Goal: Task Accomplishment & Management: Manage account settings

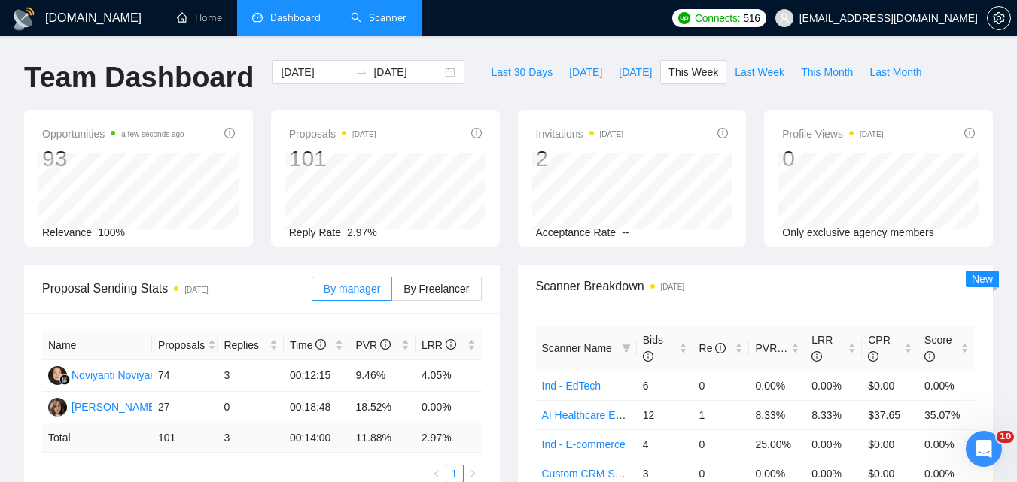
click at [378, 11] on link "Scanner" at bounding box center [379, 17] width 56 height 13
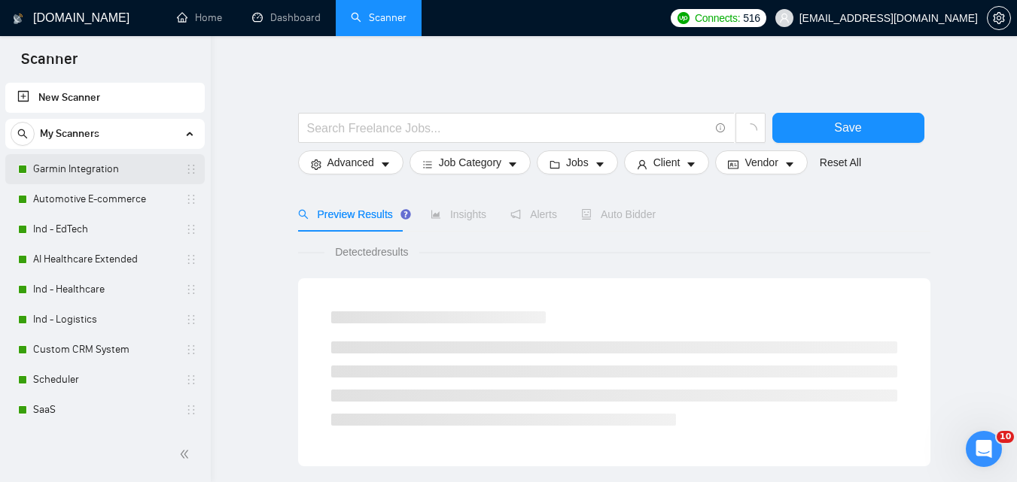
click at [124, 172] on link "Garmin Integration" at bounding box center [104, 169] width 143 height 30
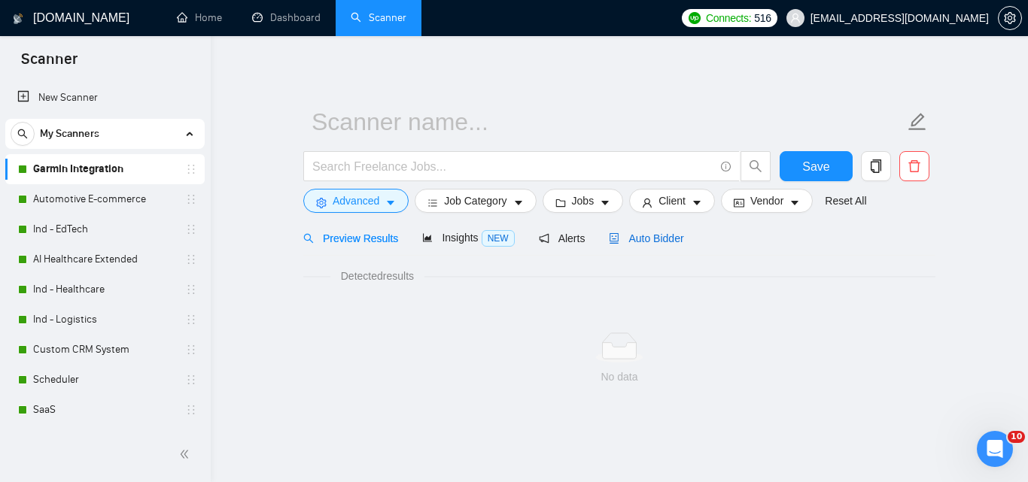
click at [620, 235] on span "Auto Bidder" at bounding box center [646, 239] width 74 height 12
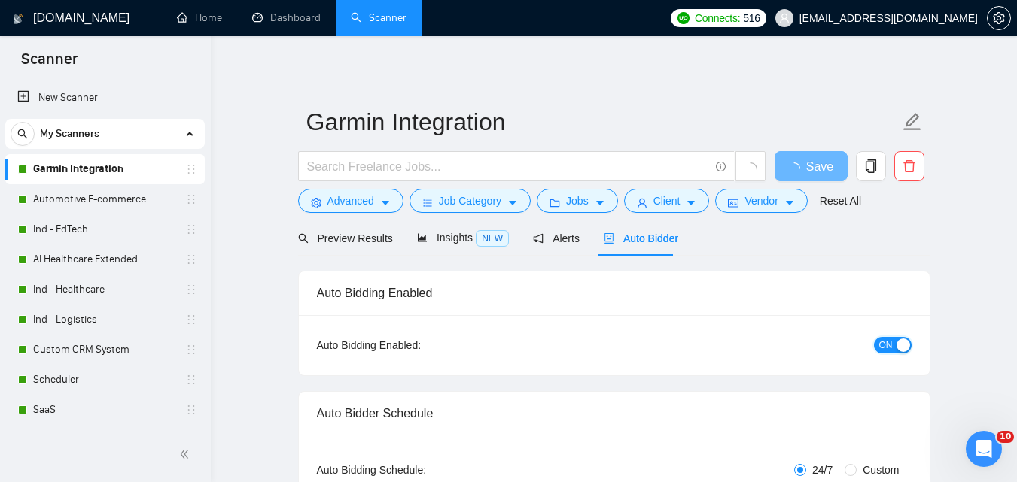
click at [892, 339] on span "ON" at bounding box center [886, 345] width 14 height 17
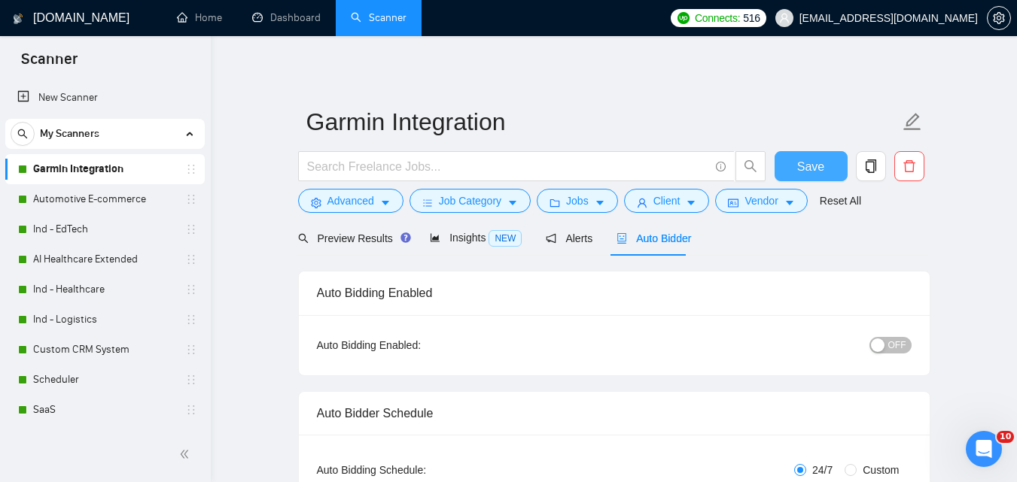
click at [810, 163] on span "Save" at bounding box center [810, 166] width 27 height 19
click at [157, 197] on link "Automotive E-commerce" at bounding box center [104, 199] width 143 height 30
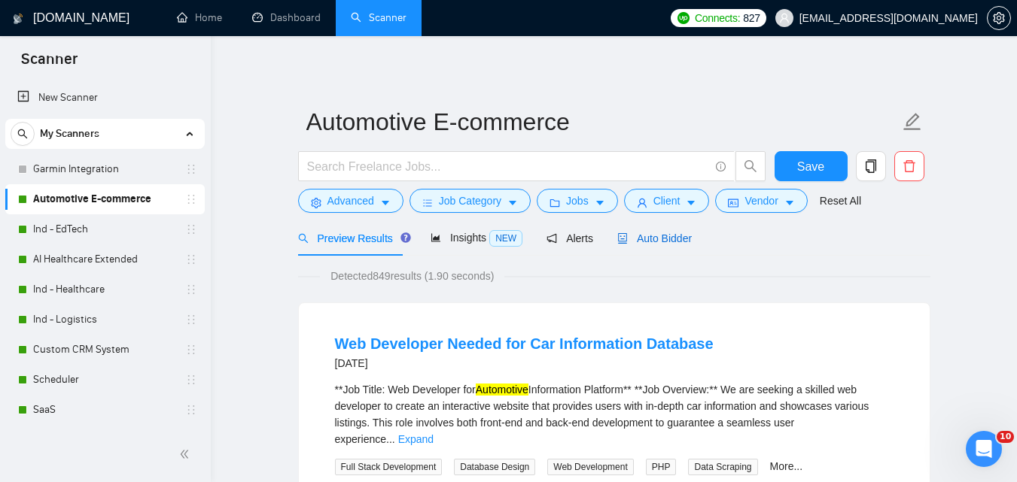
click at [671, 239] on span "Auto Bidder" at bounding box center [654, 239] width 74 height 12
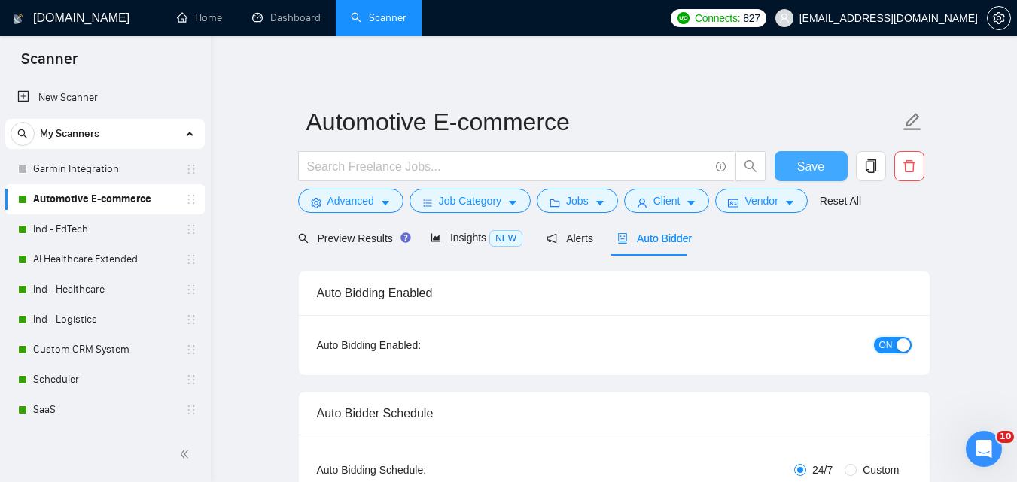
click at [889, 342] on span "ON" at bounding box center [886, 345] width 14 height 17
checkbox input "true"
click at [805, 165] on span "Save" at bounding box center [810, 166] width 27 height 19
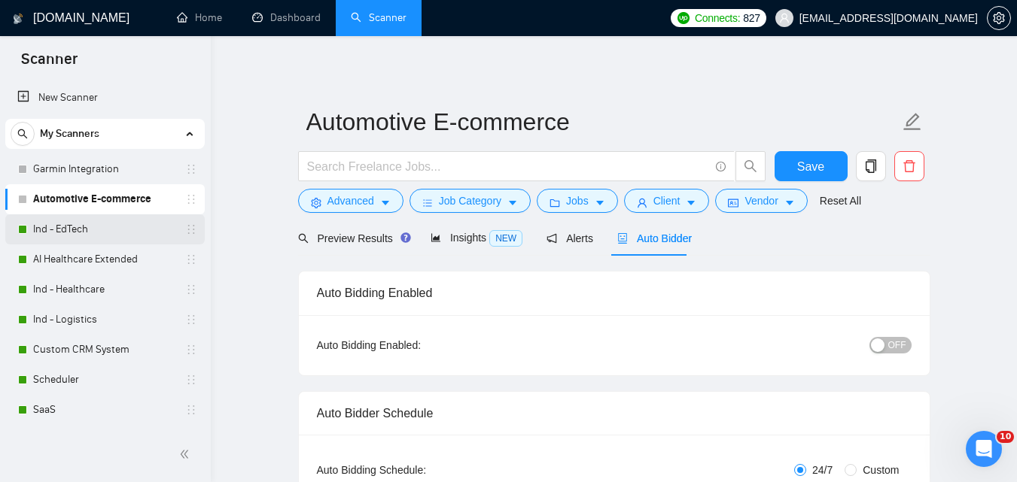
click at [99, 226] on link "Ind - EdTech" at bounding box center [104, 229] width 143 height 30
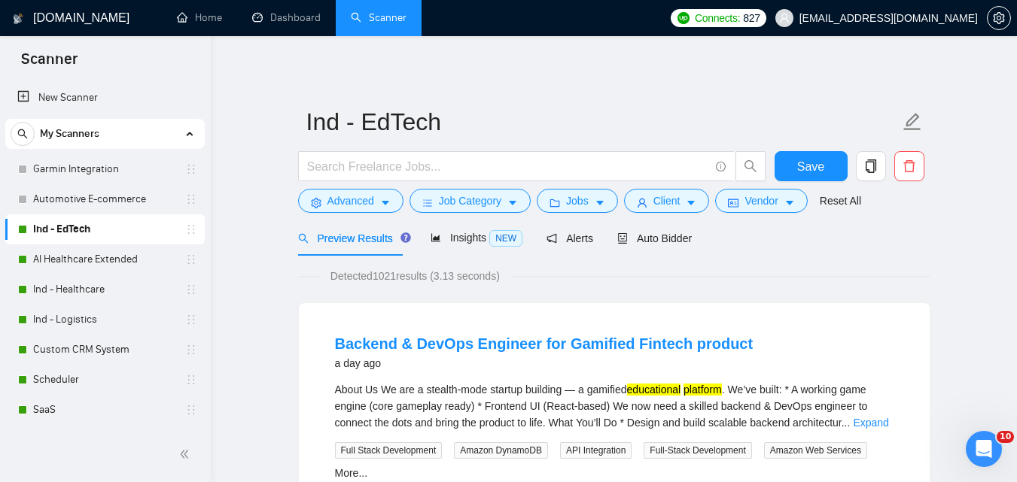
click at [99, 226] on link "Ind - EdTech" at bounding box center [104, 229] width 143 height 30
click at [667, 243] on span "Auto Bidder" at bounding box center [654, 239] width 74 height 12
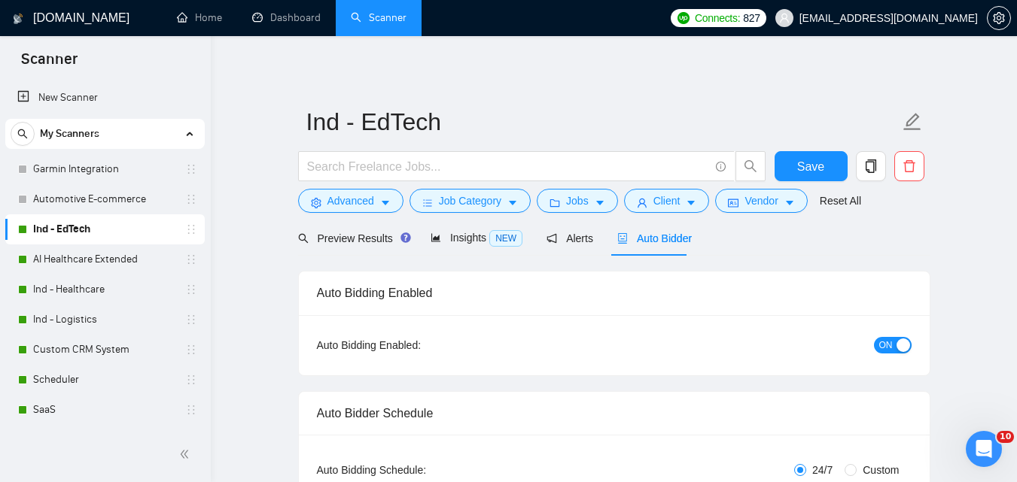
click at [891, 334] on div "ON" at bounding box center [812, 345] width 198 height 24
click at [891, 340] on span "ON" at bounding box center [886, 345] width 14 height 17
checkbox input "true"
click at [793, 163] on button "Save" at bounding box center [810, 166] width 73 height 30
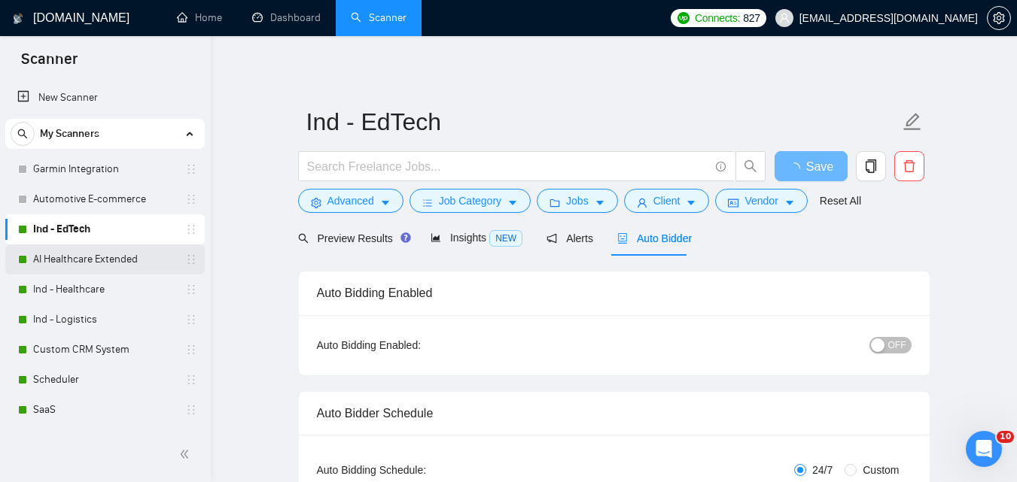
click at [132, 260] on link "AI Healthcare Extended" at bounding box center [104, 260] width 143 height 30
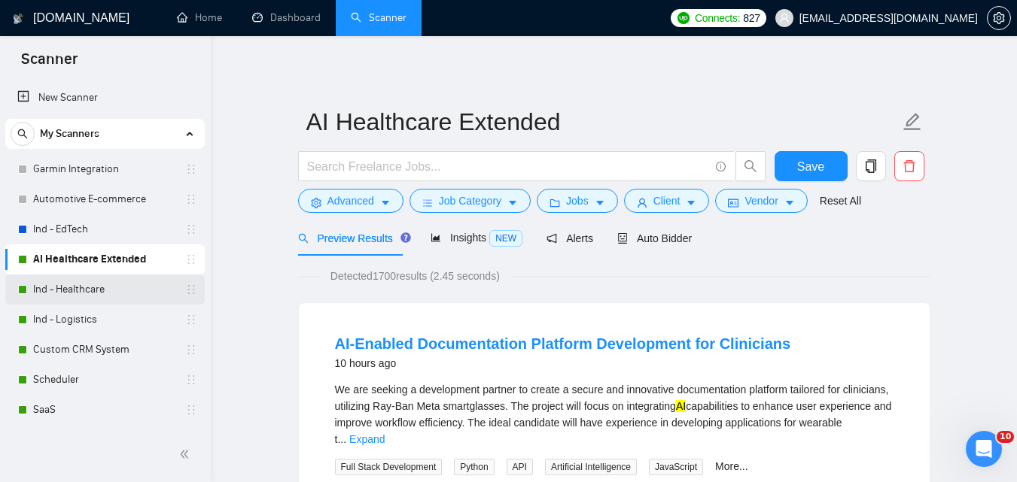
click at [126, 278] on link "Ind - Healthcare" at bounding box center [104, 290] width 143 height 30
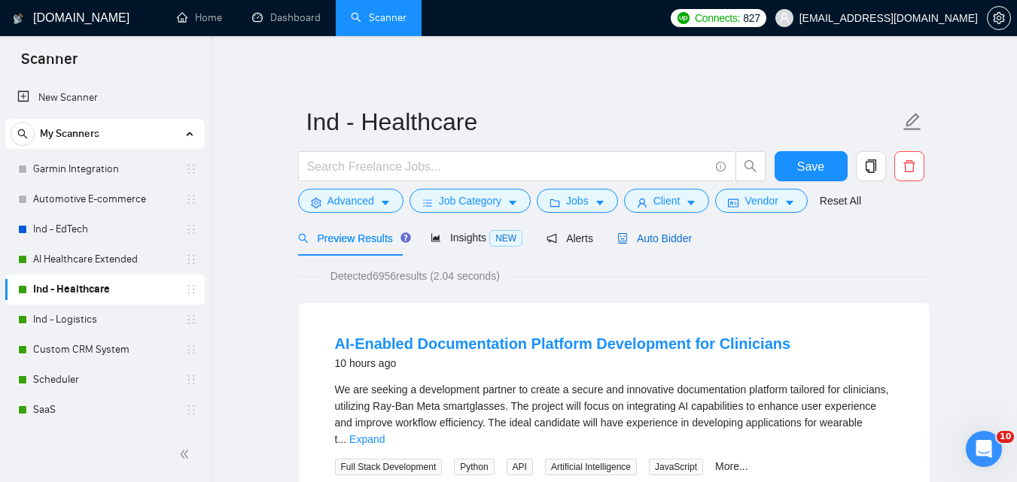
click at [645, 233] on span "Auto Bidder" at bounding box center [654, 239] width 74 height 12
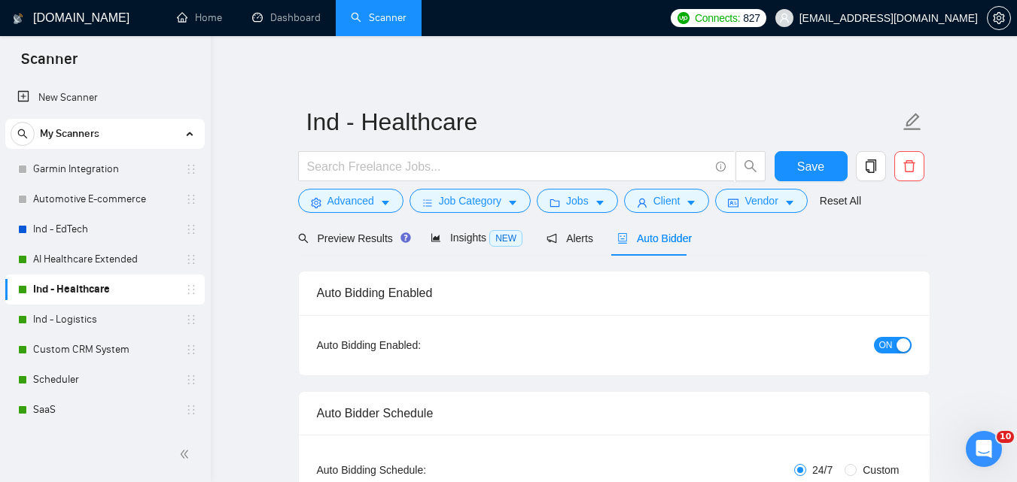
click at [885, 348] on span "ON" at bounding box center [886, 345] width 14 height 17
checkbox input "true"
click at [783, 166] on button "Save" at bounding box center [810, 166] width 73 height 30
checkbox input "true"
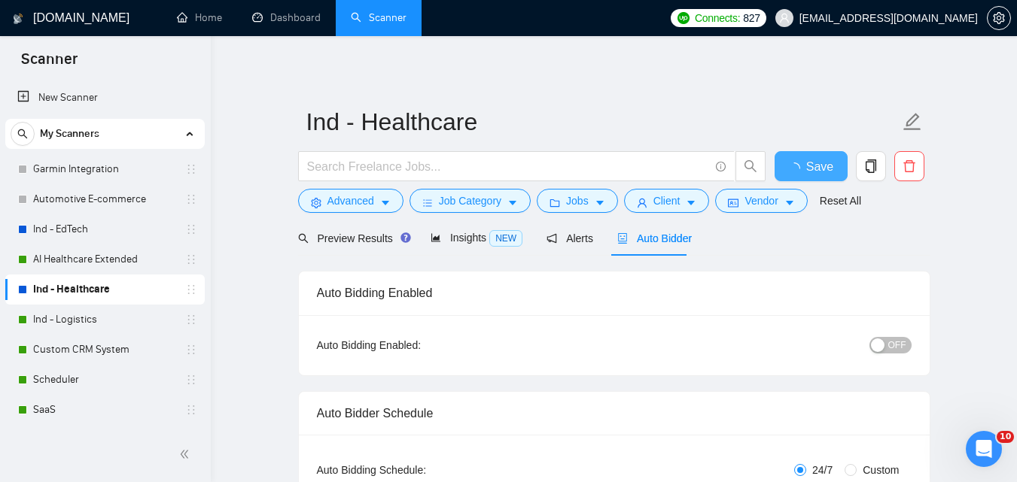
checkbox input "true"
click at [149, 265] on link "AI Healthcare Extended" at bounding box center [104, 260] width 143 height 30
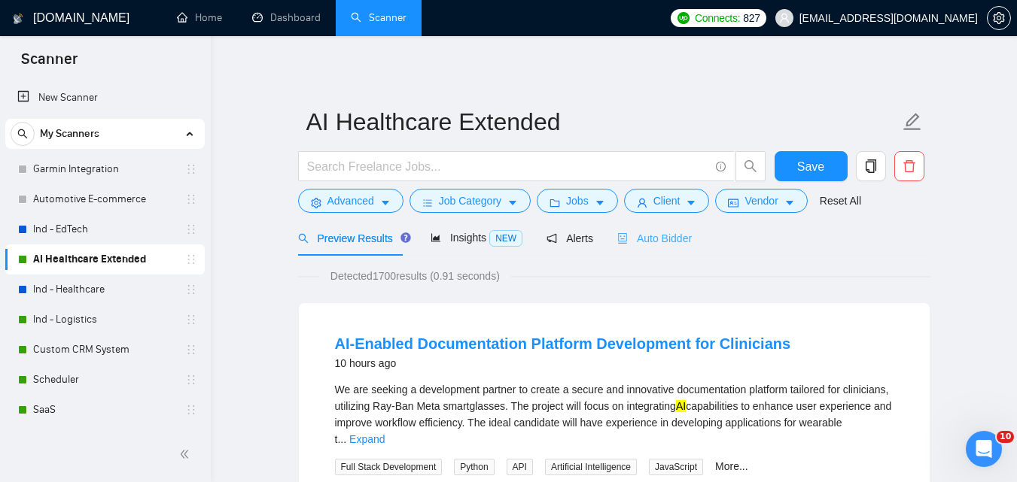
click at [631, 224] on div "Auto Bidder" at bounding box center [654, 237] width 74 height 35
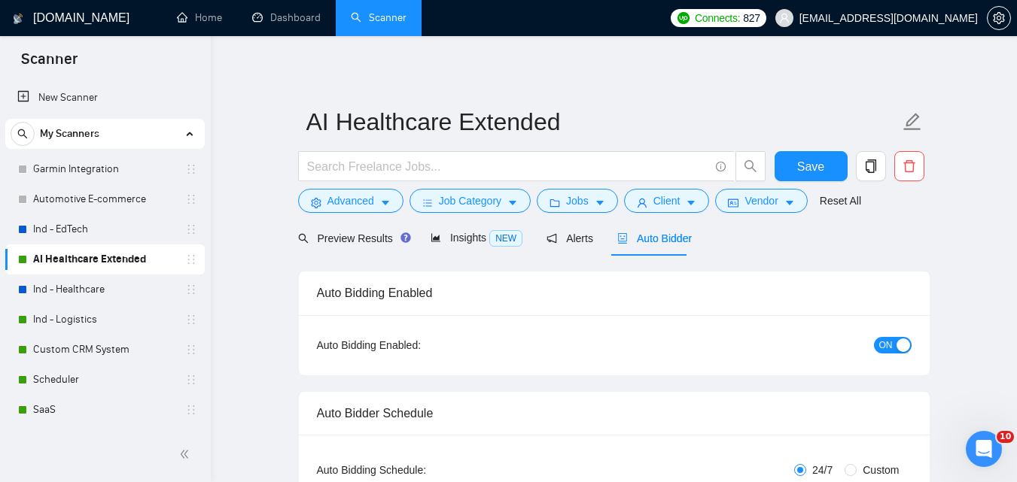
click at [894, 344] on button "ON" at bounding box center [893, 345] width 38 height 17
click at [816, 173] on span "Save" at bounding box center [810, 166] width 27 height 19
click at [64, 322] on link "Ind - Logistics" at bounding box center [104, 320] width 143 height 30
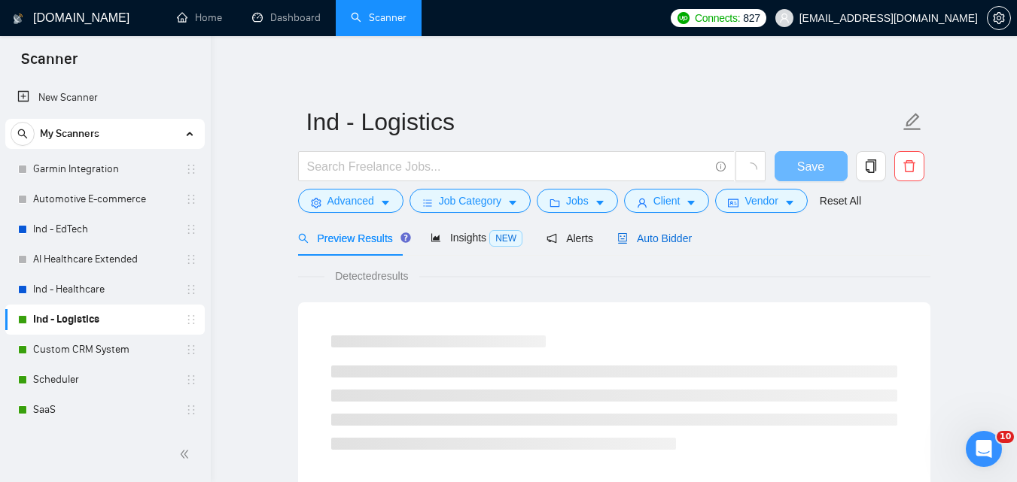
click at [673, 239] on span "Auto Bidder" at bounding box center [654, 239] width 74 height 12
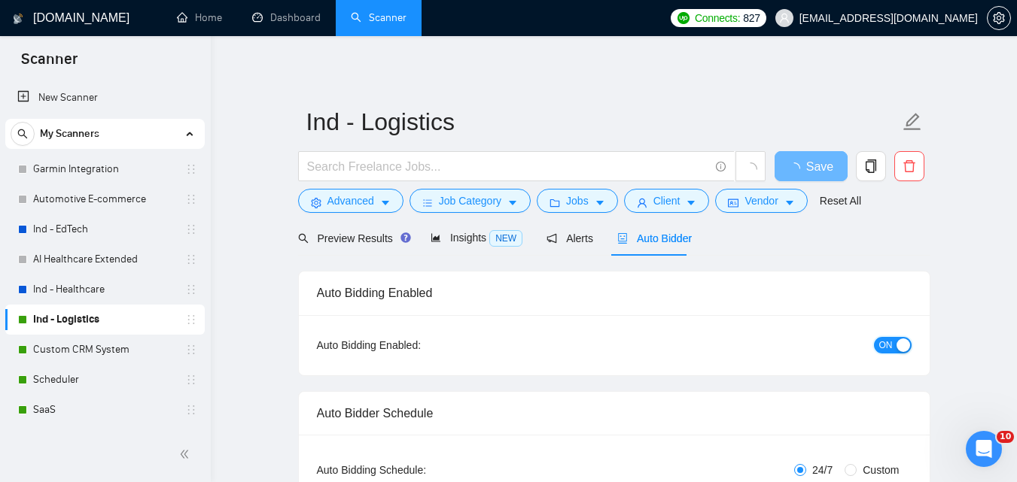
click at [896, 342] on div "button" at bounding box center [903, 346] width 14 height 14
checkbox input "true"
click at [820, 157] on span "Save" at bounding box center [810, 166] width 27 height 19
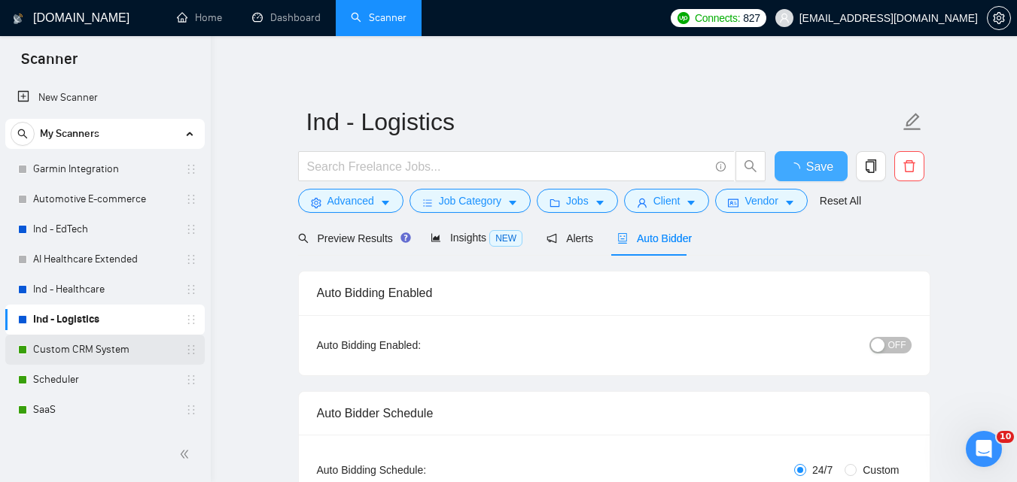
checkbox input "true"
click at [53, 342] on link "Custom CRM System" at bounding box center [104, 350] width 143 height 30
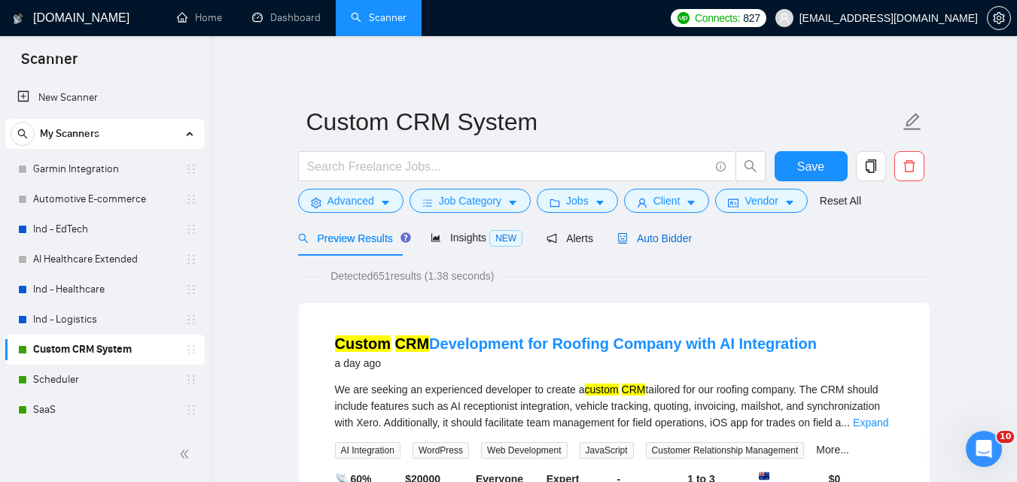
click at [659, 245] on span "Auto Bidder" at bounding box center [654, 239] width 74 height 12
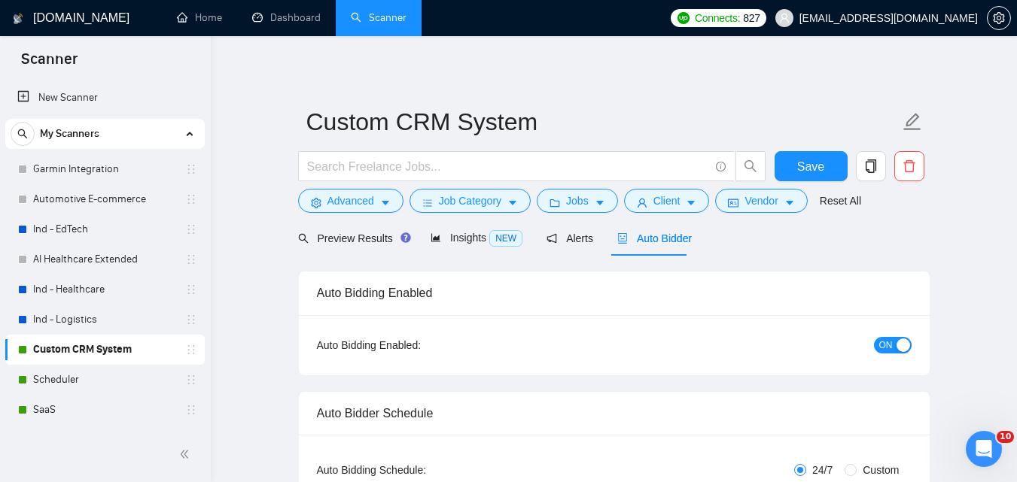
checkbox input "true"
click at [883, 349] on span "ON" at bounding box center [886, 345] width 14 height 17
click at [823, 164] on button "Save" at bounding box center [810, 166] width 73 height 30
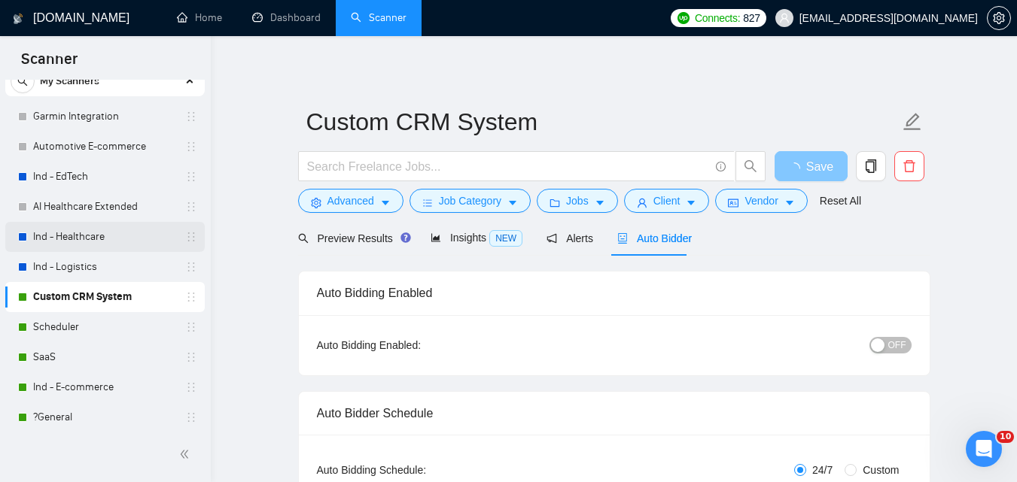
scroll to position [75, 0]
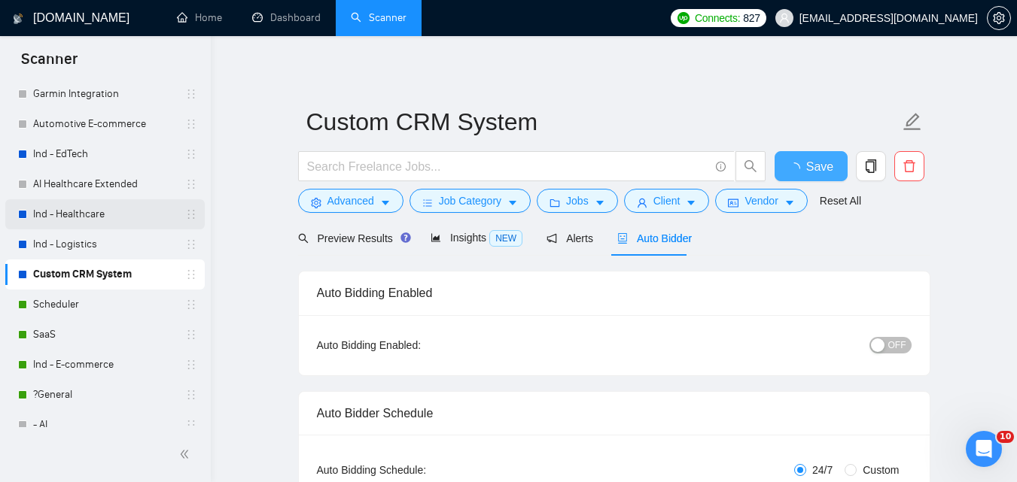
checkbox input "true"
click at [87, 298] on link "Scheduler" at bounding box center [104, 305] width 143 height 30
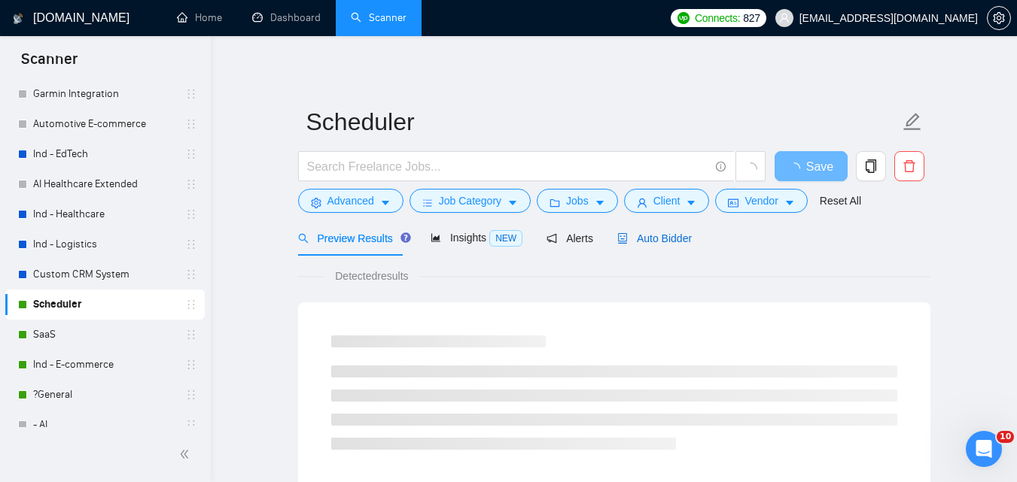
click at [664, 243] on span "Auto Bidder" at bounding box center [654, 239] width 74 height 12
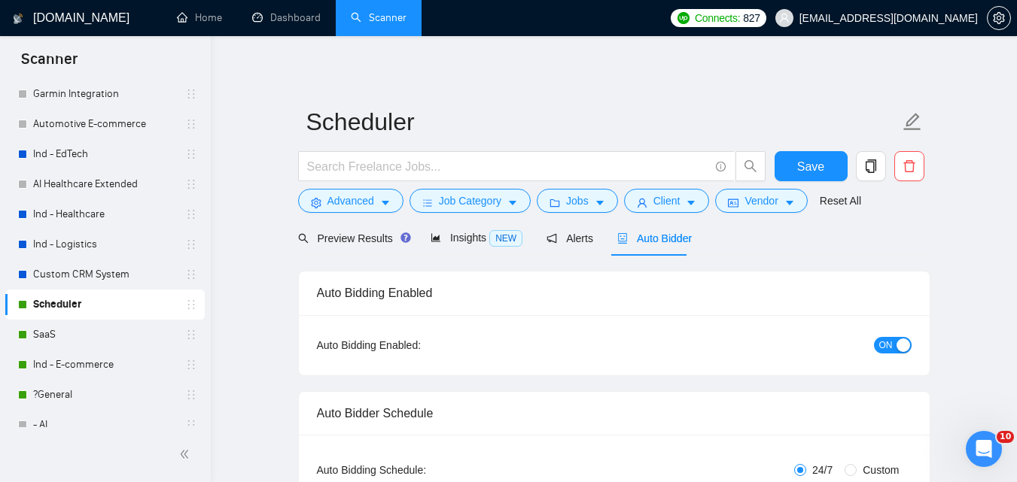
click at [889, 350] on span "ON" at bounding box center [886, 345] width 14 height 17
click at [834, 175] on button "Save" at bounding box center [810, 166] width 73 height 30
click at [56, 330] on link "SaaS" at bounding box center [104, 335] width 143 height 30
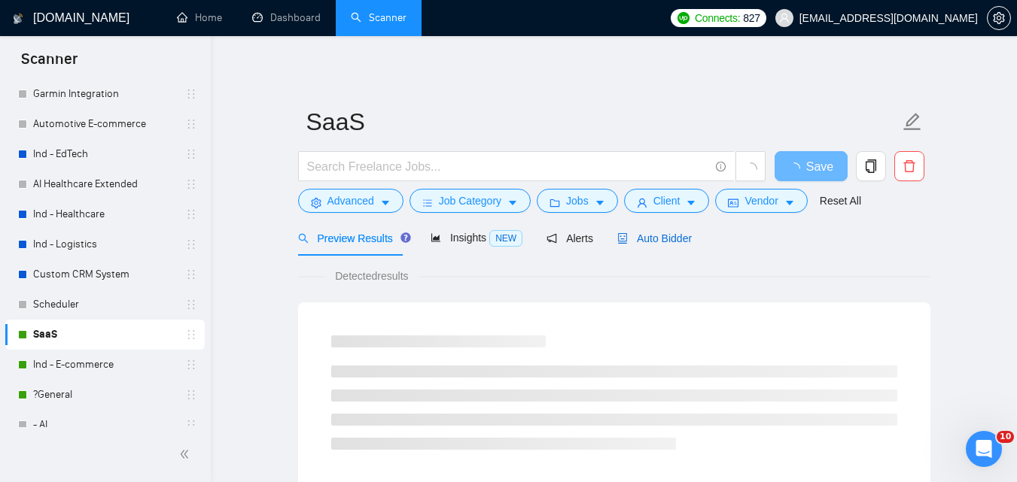
click at [669, 243] on span "Auto Bidder" at bounding box center [654, 239] width 74 height 12
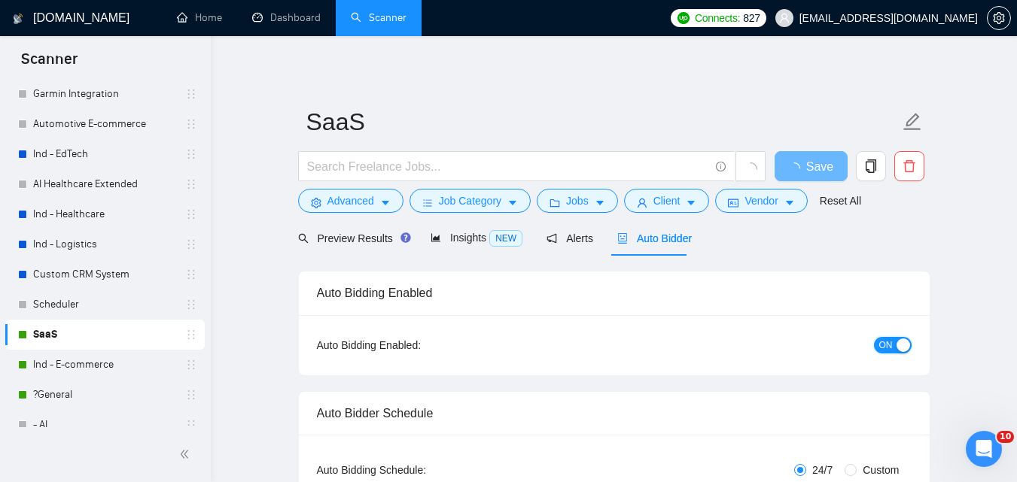
click at [886, 350] on span "ON" at bounding box center [886, 345] width 14 height 17
click at [823, 157] on button "Save" at bounding box center [810, 166] width 73 height 30
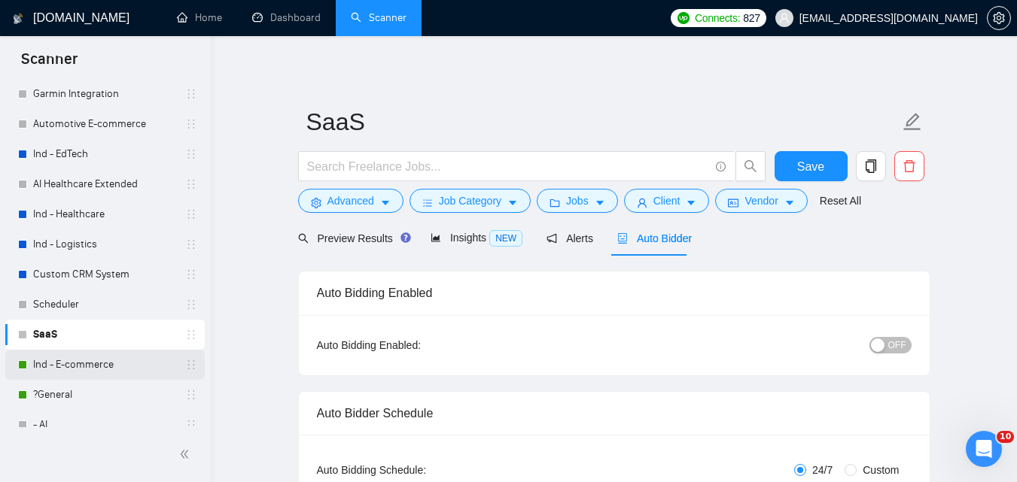
click at [99, 368] on link "Ind - E-commerce" at bounding box center [104, 365] width 143 height 30
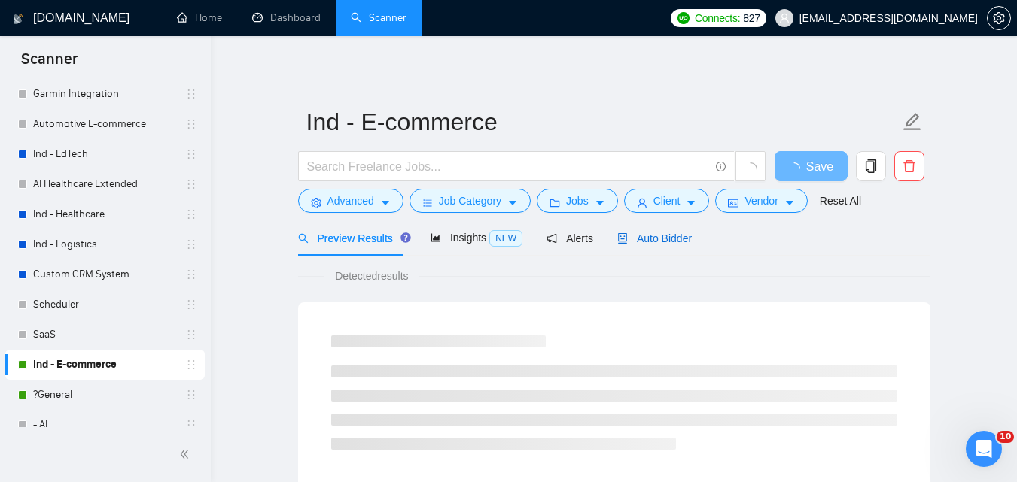
click at [646, 241] on span "Auto Bidder" at bounding box center [654, 239] width 74 height 12
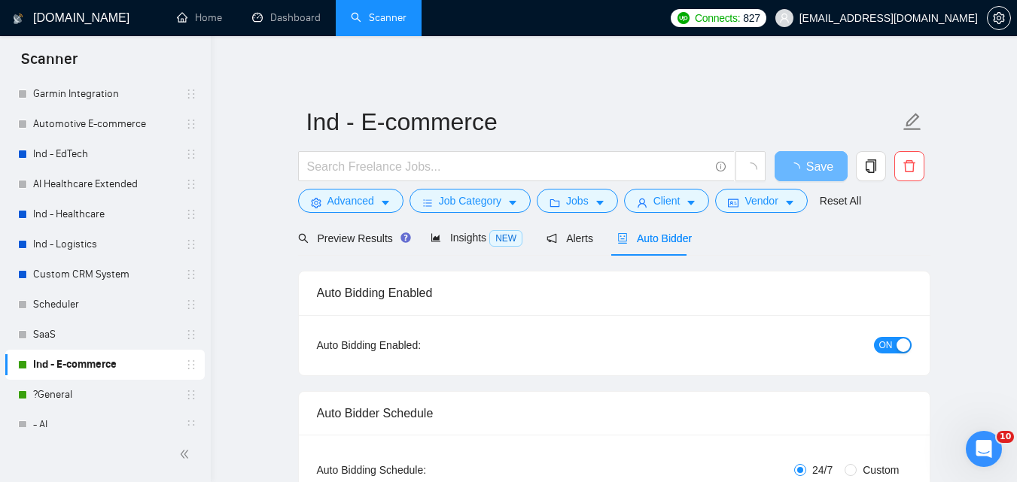
checkbox input "true"
click at [886, 342] on span "ON" at bounding box center [886, 345] width 14 height 17
click at [788, 169] on button "Save" at bounding box center [810, 166] width 73 height 30
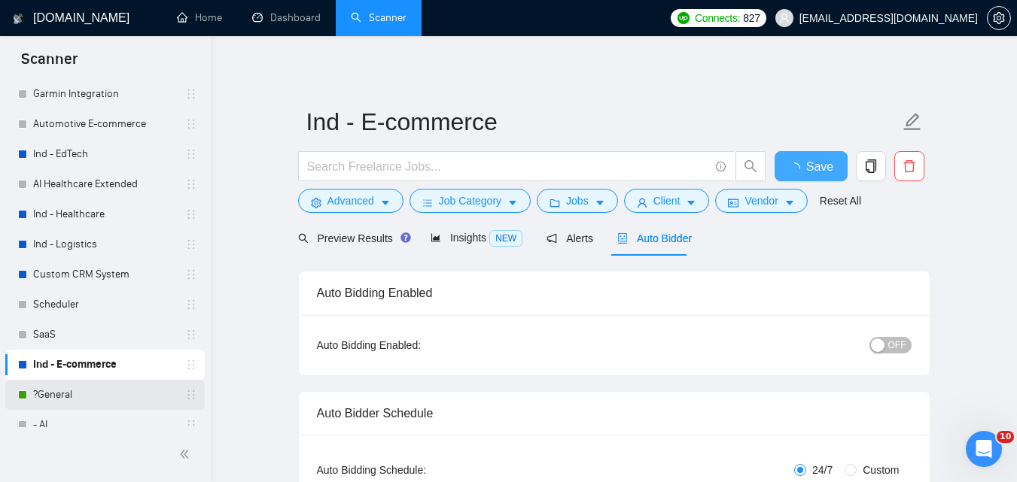
checkbox input "true"
click at [32, 402] on div "?General" at bounding box center [107, 395] width 179 height 30
click at [92, 391] on link "?General" at bounding box center [104, 395] width 143 height 30
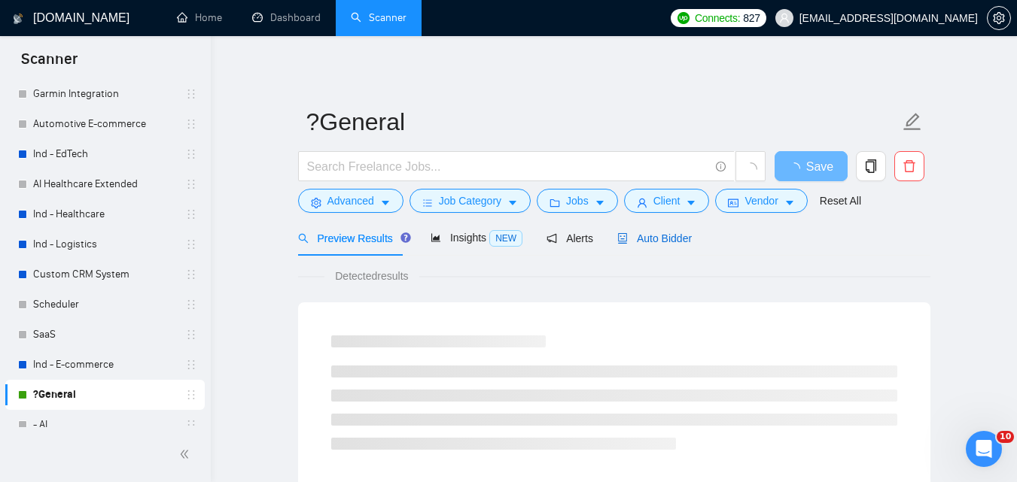
click at [639, 242] on span "Auto Bidder" at bounding box center [654, 239] width 74 height 12
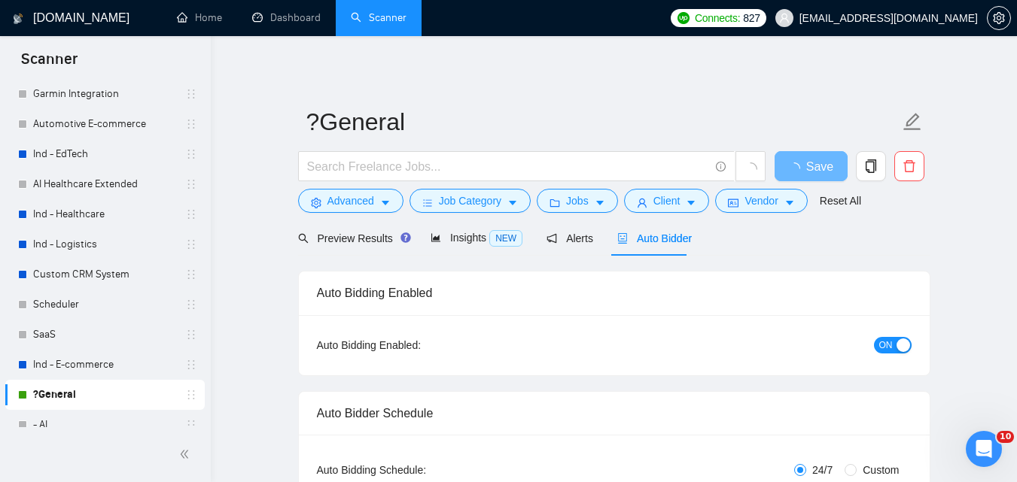
click at [896, 342] on div "button" at bounding box center [903, 346] width 14 height 14
checkbox input "true"
click at [807, 160] on span "Save" at bounding box center [810, 166] width 27 height 19
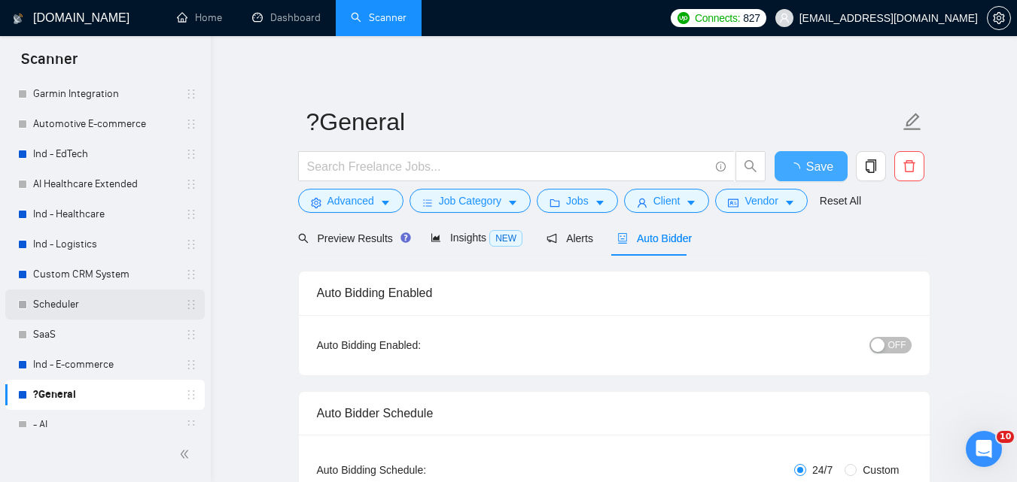
checkbox input "true"
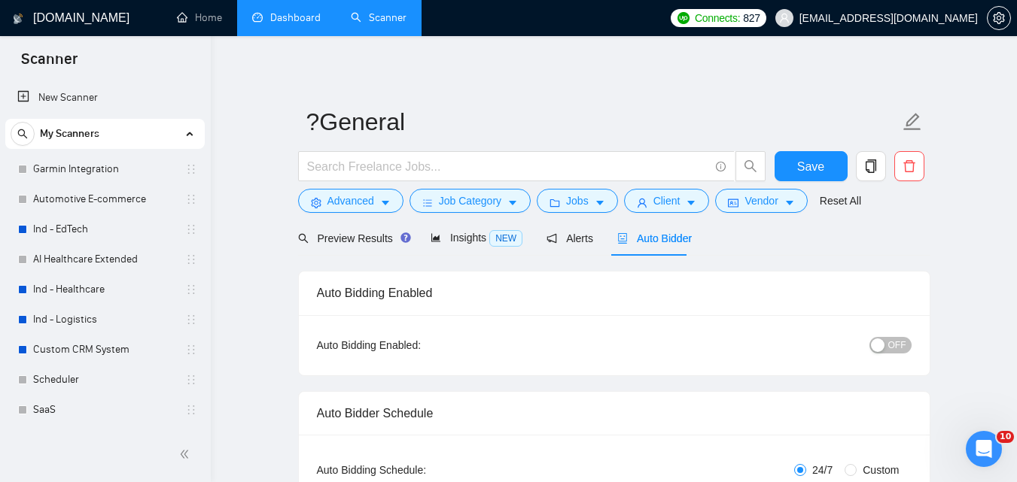
click at [281, 11] on link "Dashboard" at bounding box center [286, 17] width 68 height 13
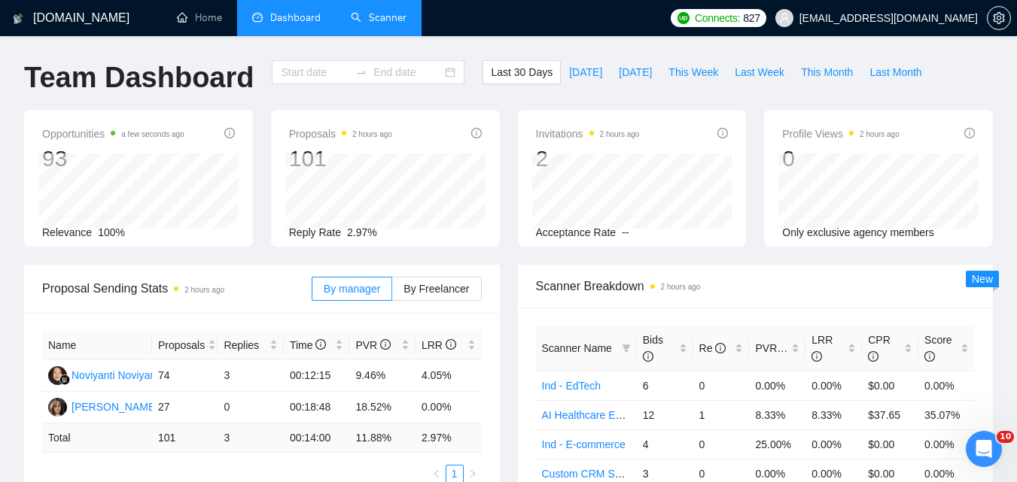
type input "[DATE]"
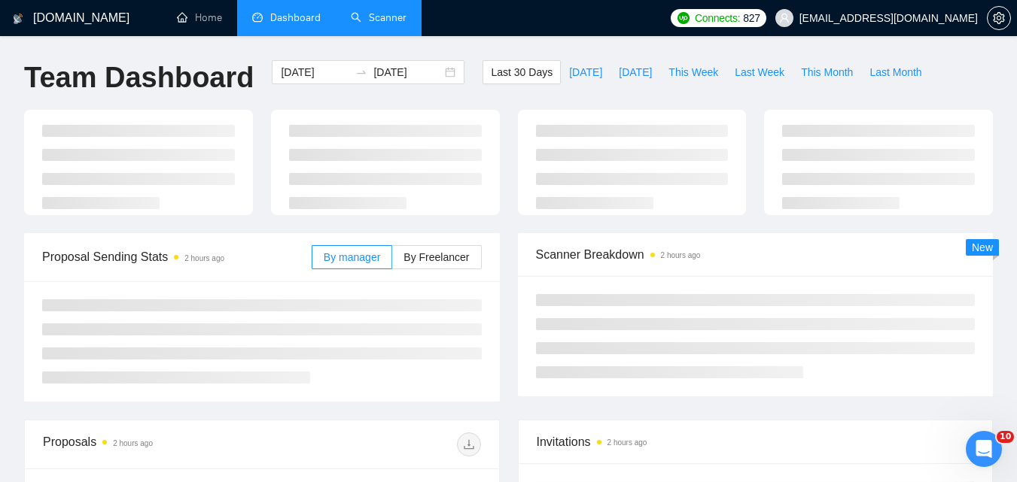
click at [398, 11] on link "Scanner" at bounding box center [379, 17] width 56 height 13
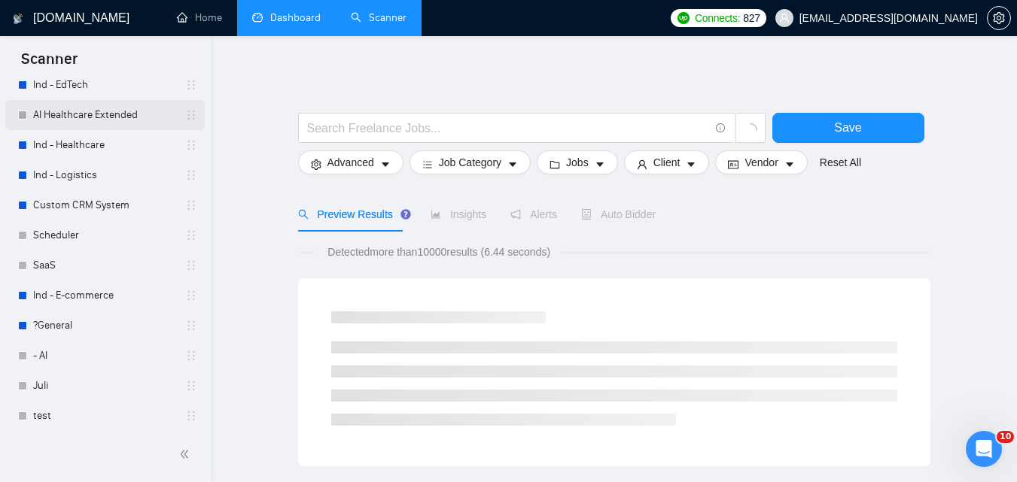
scroll to position [148, 0]
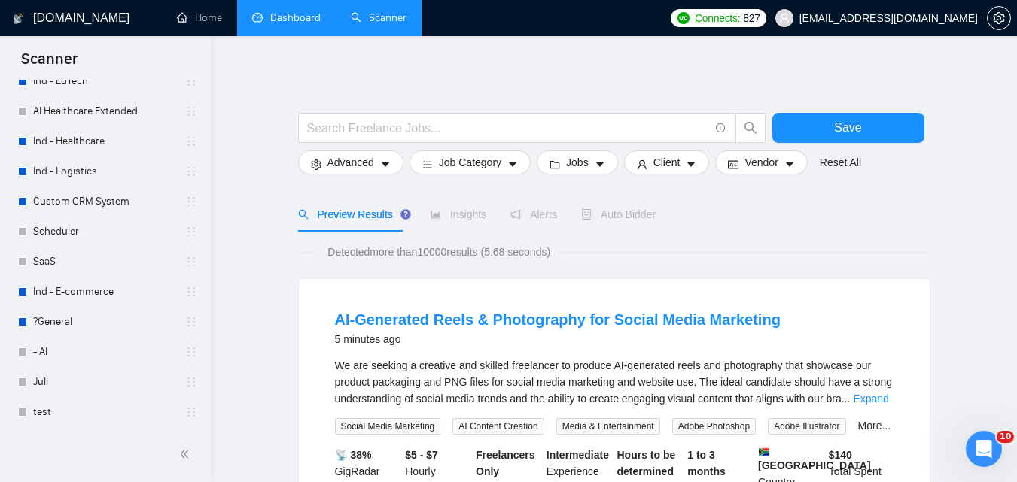
click at [298, 11] on link "Dashboard" at bounding box center [286, 17] width 68 height 13
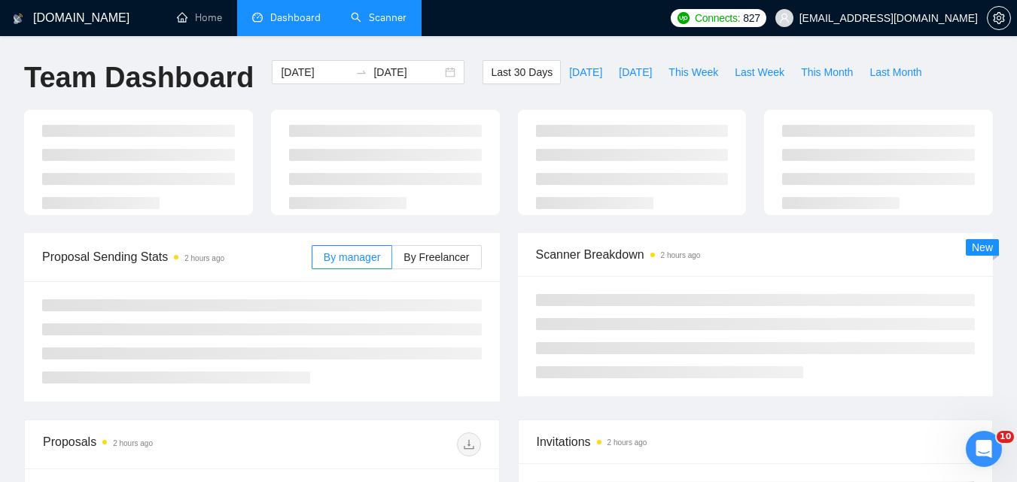
type input "[DATE]"
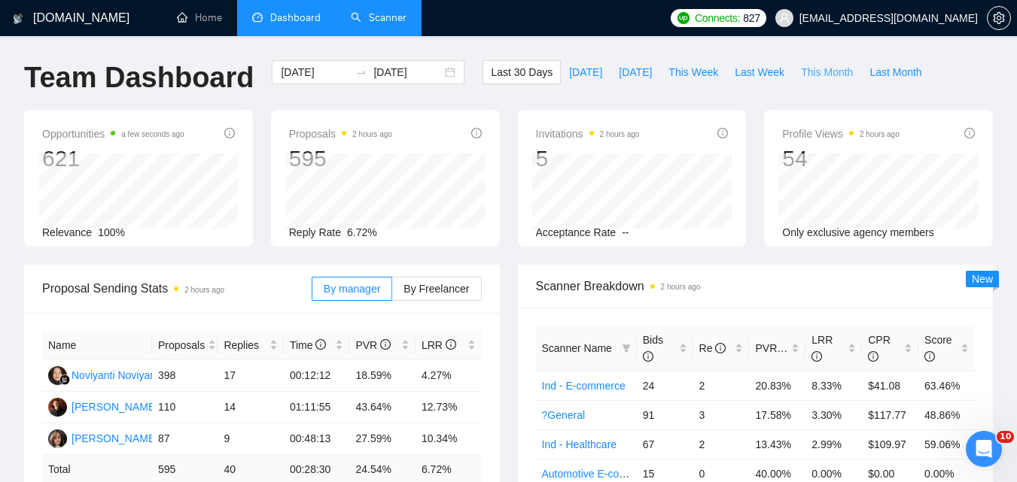
drag, startPoint x: 826, startPoint y: 68, endPoint x: 680, endPoint y: 248, distance: 231.6
click at [826, 68] on span "This Month" at bounding box center [827, 72] width 52 height 17
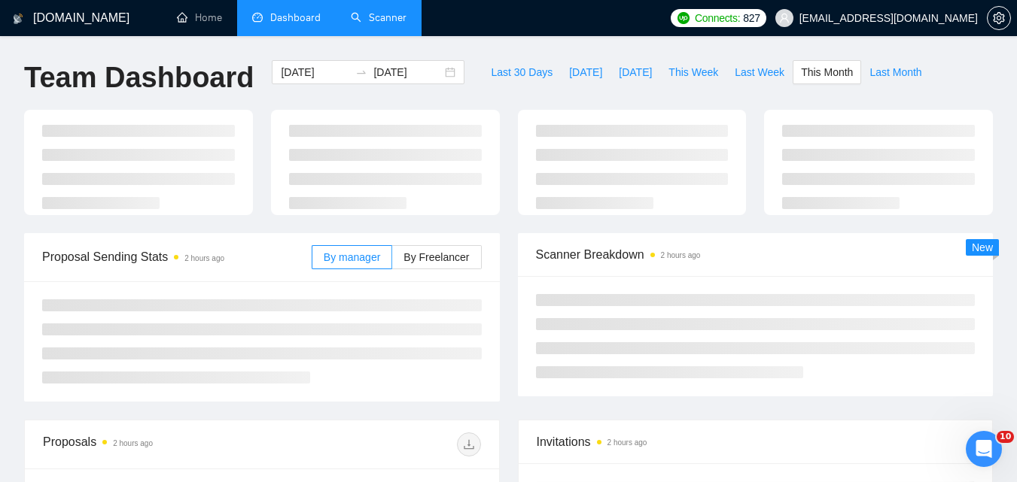
type input "[DATE]"
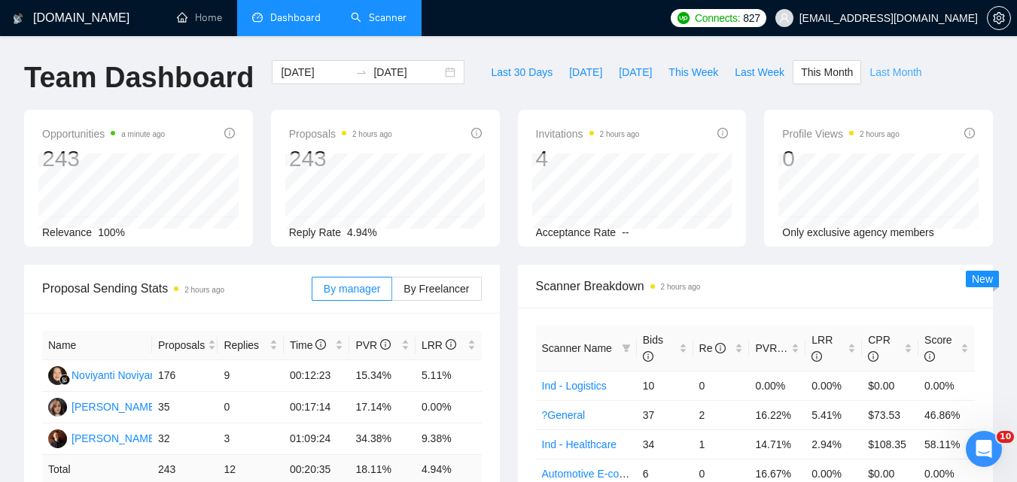
click at [880, 81] on button "Last Month" at bounding box center [895, 72] width 68 height 24
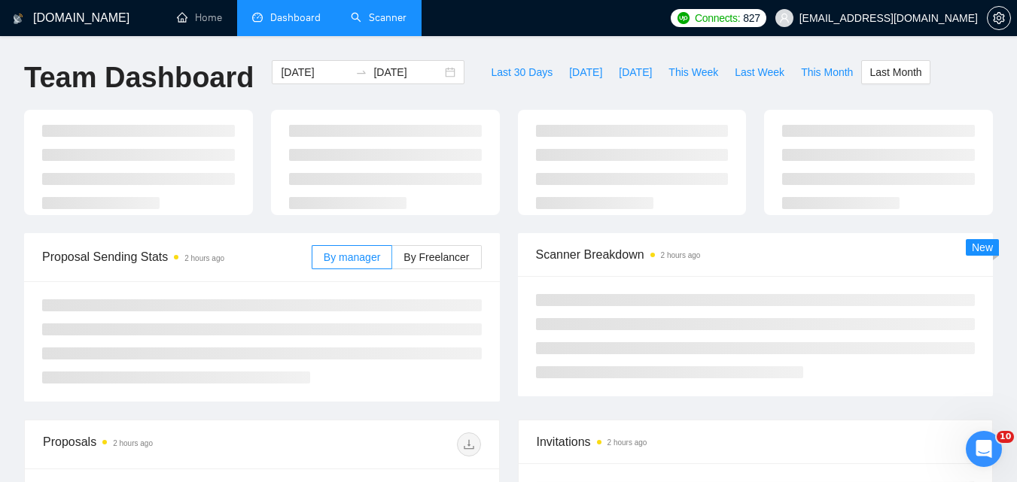
type input "[DATE]"
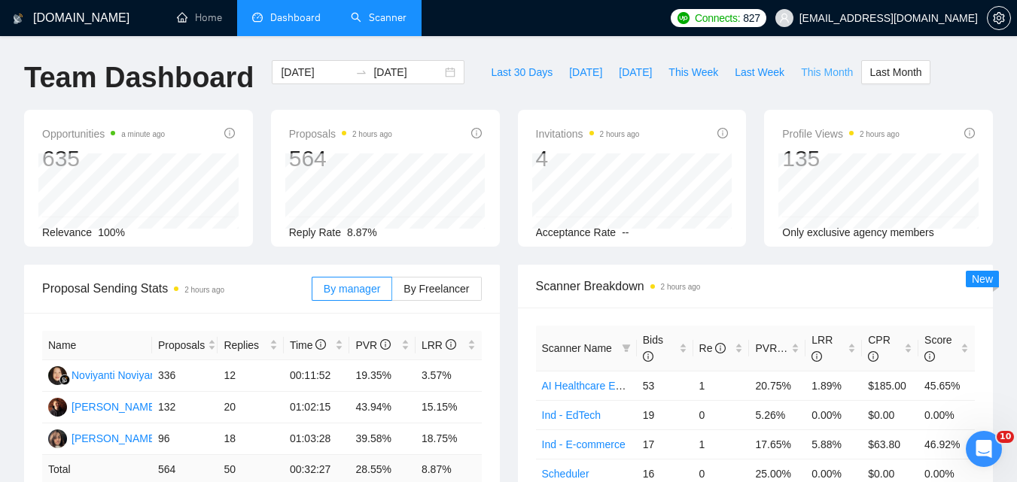
click at [819, 72] on span "This Month" at bounding box center [827, 72] width 52 height 17
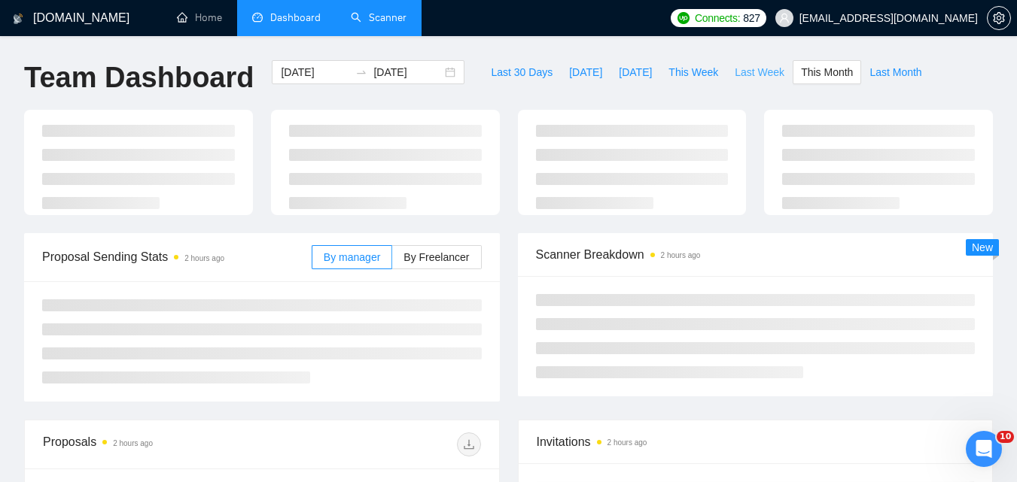
type input "[DATE]"
